Goal: Task Accomplishment & Management: Use online tool/utility

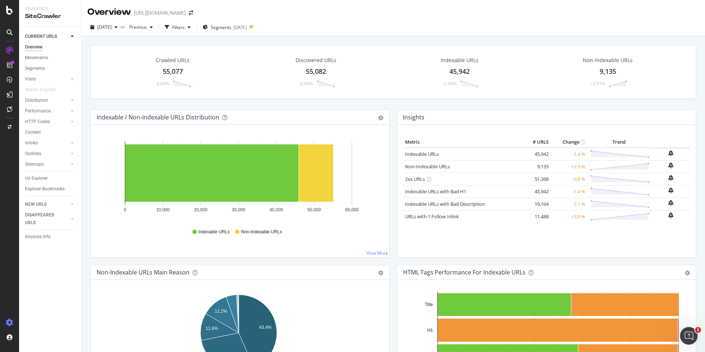
click at [7, 321] on icon at bounding box center [9, 322] width 7 height 7
click at [43, 299] on div "Crawl Manager" at bounding box center [67, 302] width 88 height 6
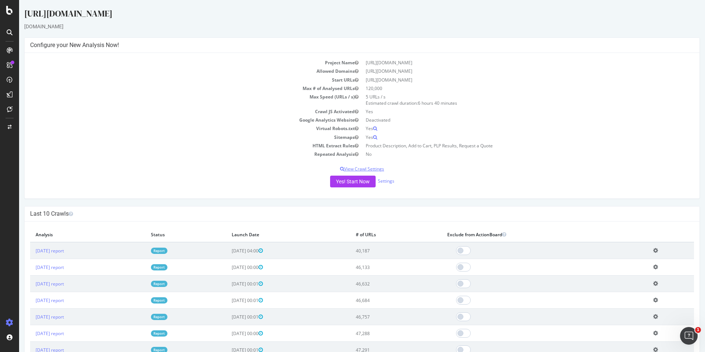
click at [346, 170] on p "View Crawl Settings" at bounding box center [362, 169] width 664 height 6
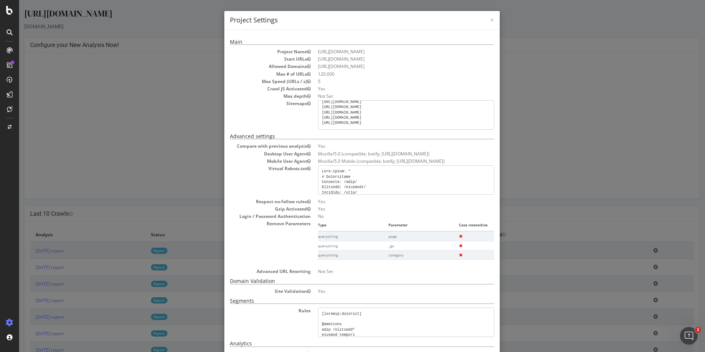
scroll to position [105, 0]
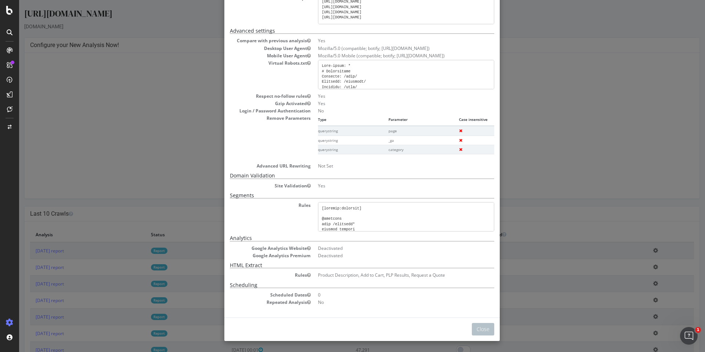
click at [516, 144] on div "× Close Project Settings Main Project Name [URL][DOMAIN_NAME] Start URLs [URL][…" at bounding box center [362, 176] width 686 height 352
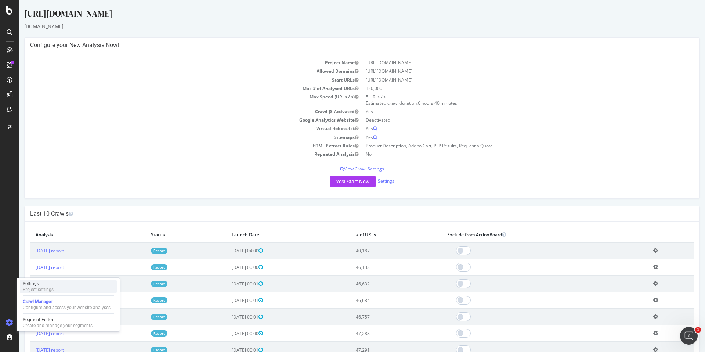
click at [53, 290] on div "Project settings" at bounding box center [38, 289] width 31 height 6
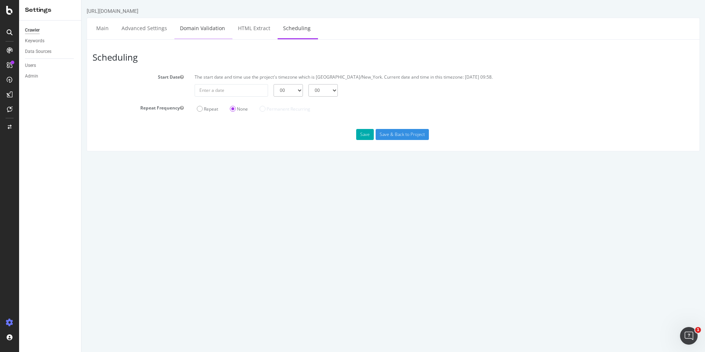
click at [207, 29] on link "Domain Validation" at bounding box center [202, 28] width 56 height 20
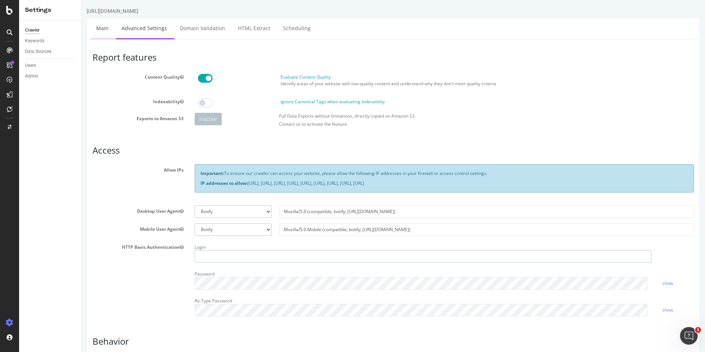
type input "[PERSON_NAME].aust"
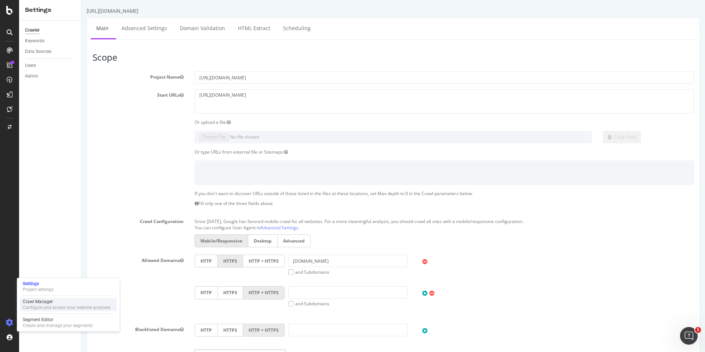
click at [46, 306] on div "Configure and access your website analyses" at bounding box center [67, 307] width 88 height 6
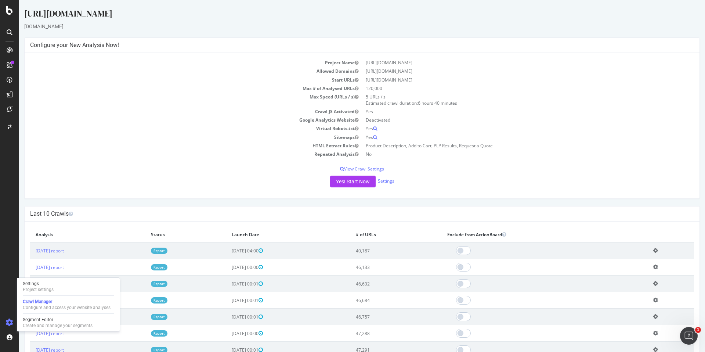
click at [368, 164] on div "Project Name [URL][DOMAIN_NAME] Allowed Domains [URL][DOMAIN_NAME] Start URLs […" at bounding box center [362, 125] width 675 height 145
click at [368, 167] on p "View Crawl Settings" at bounding box center [362, 169] width 664 height 6
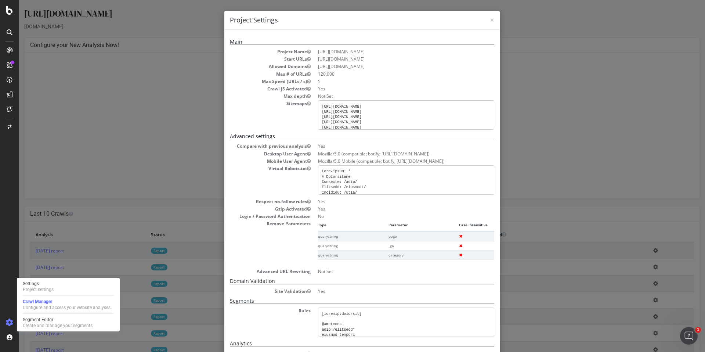
click at [554, 79] on div "× Close Project Settings Main Project Name [URL][DOMAIN_NAME] Start URLs [URL][…" at bounding box center [362, 176] width 686 height 352
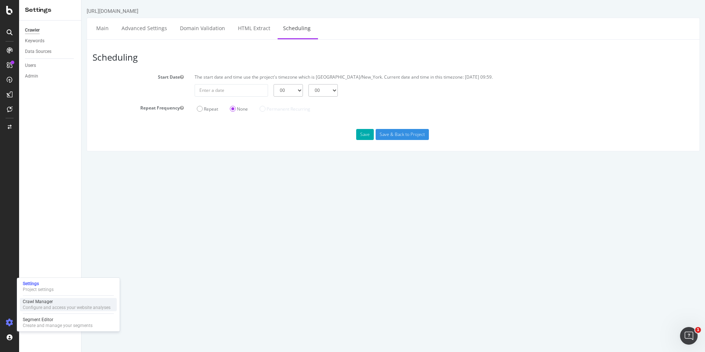
click at [42, 303] on div "Crawl Manager" at bounding box center [67, 302] width 88 height 6
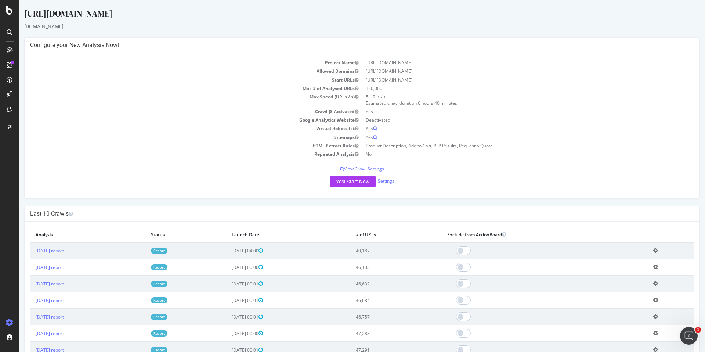
click at [356, 167] on p "View Crawl Settings" at bounding box center [362, 169] width 664 height 6
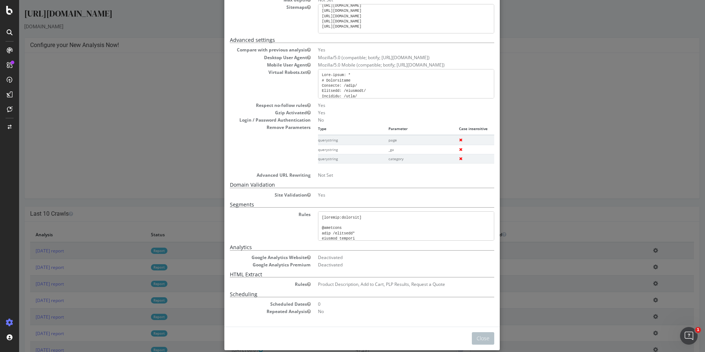
scroll to position [105, 0]
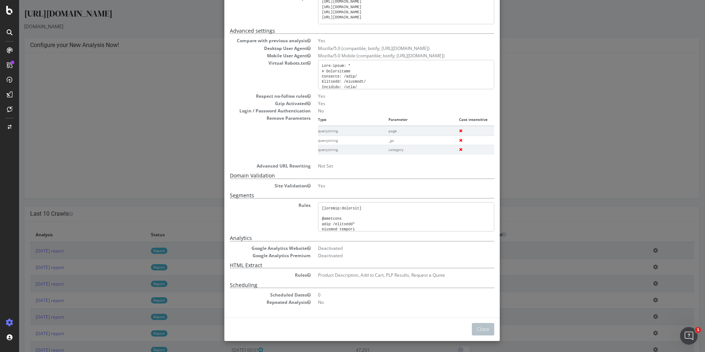
click at [211, 113] on div "× Close Project Settings Main Project Name [URL][DOMAIN_NAME] Start URLs [URL][…" at bounding box center [362, 176] width 686 height 352
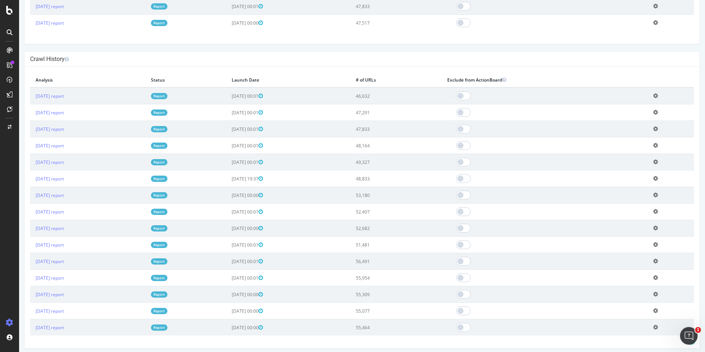
scroll to position [380, 0]
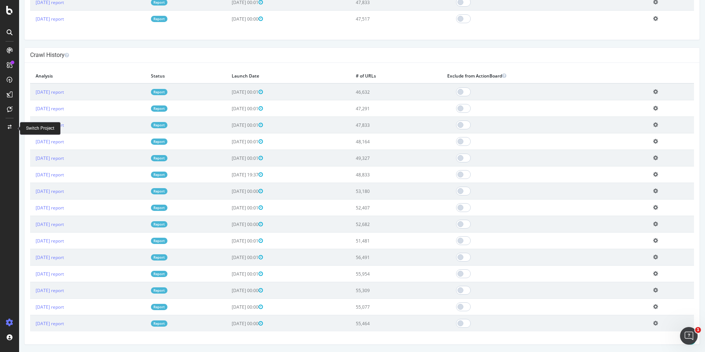
click at [10, 126] on icon at bounding box center [10, 127] width 4 height 4
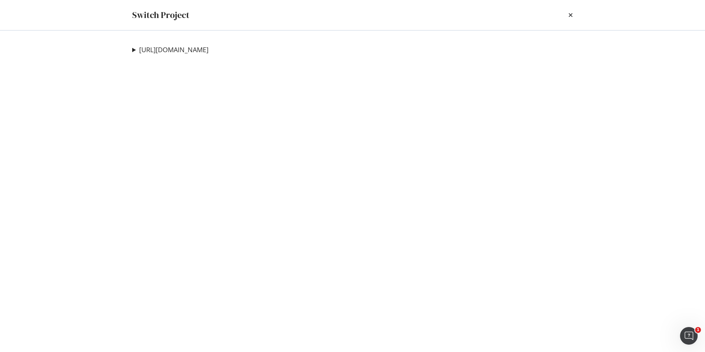
click at [134, 51] on summary "[URL][DOMAIN_NAME]" at bounding box center [170, 50] width 76 height 10
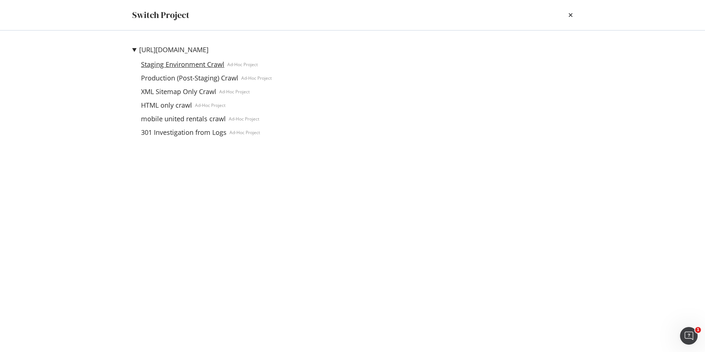
click at [173, 65] on link "Staging Environment Crawl" at bounding box center [182, 65] width 89 height 8
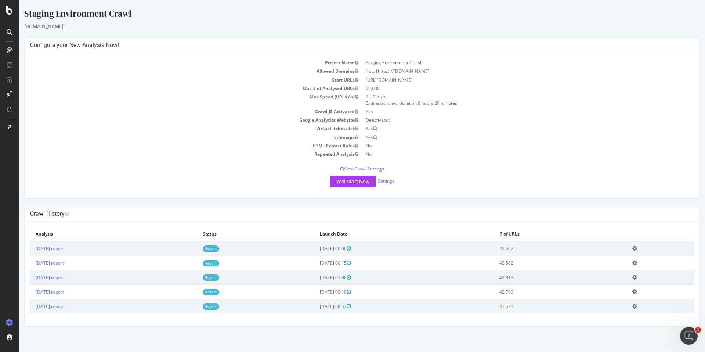
click at [357, 168] on p "View Crawl Settings" at bounding box center [362, 169] width 664 height 6
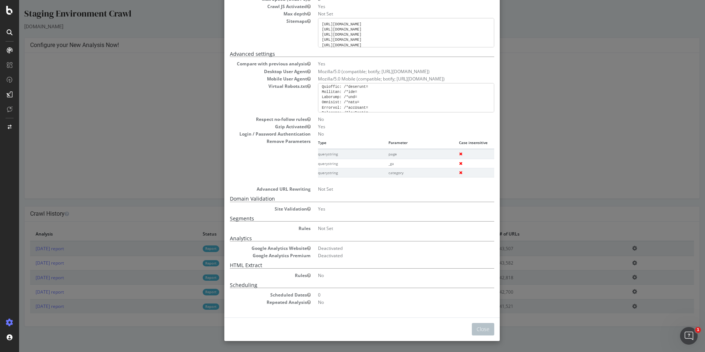
scroll to position [372, 0]
click at [543, 122] on div "× Close Project Settings Main Project Name Staging Environment Crawl Start URLs…" at bounding box center [362, 176] width 686 height 352
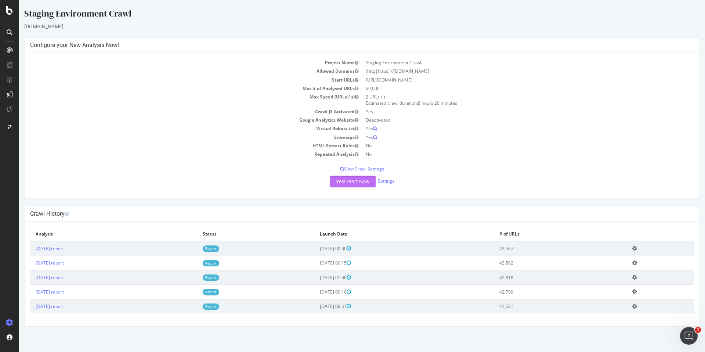
click at [359, 183] on button "Yes! Start Now" at bounding box center [353, 182] width 46 height 12
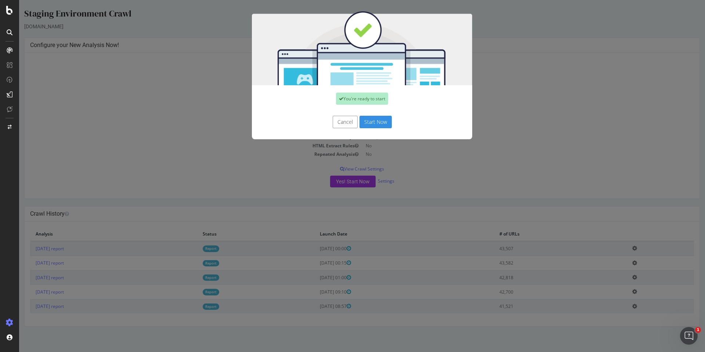
click at [371, 122] on button "Start Now" at bounding box center [376, 122] width 32 height 12
